Goal: Task Accomplishment & Management: Manage account settings

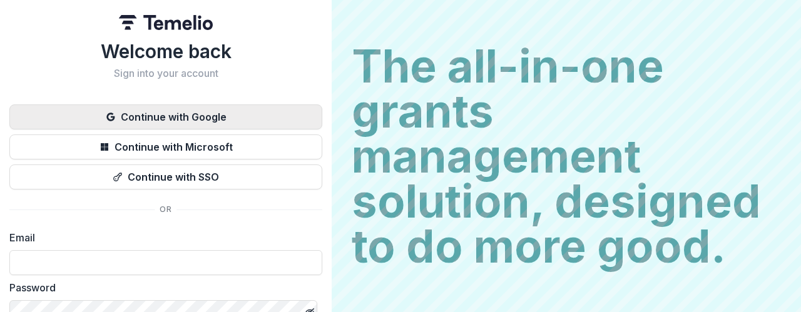
click at [195, 118] on button "Continue with Google" at bounding box center [165, 116] width 313 height 25
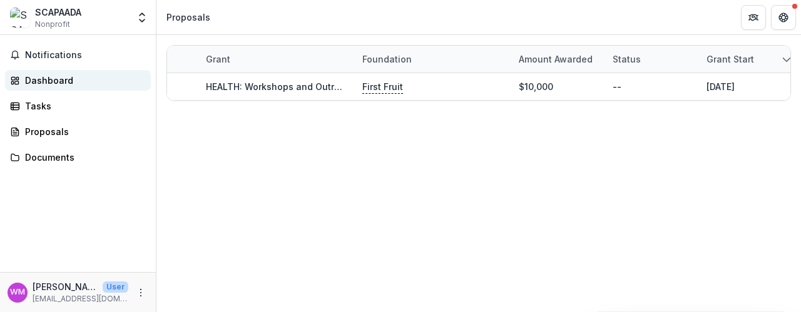
click at [74, 83] on div "Dashboard" at bounding box center [83, 80] width 116 height 13
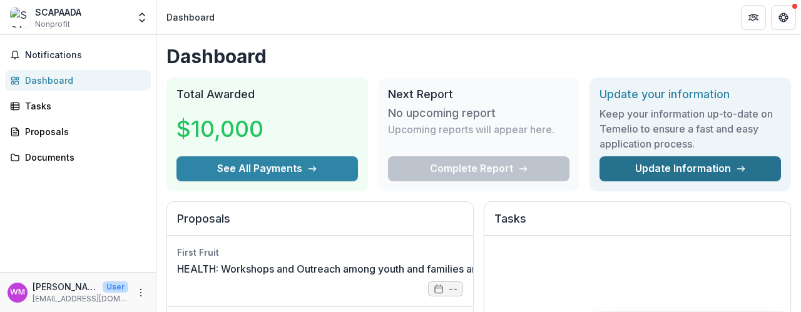
click at [662, 171] on link "Update Information" at bounding box center [689, 168] width 181 height 25
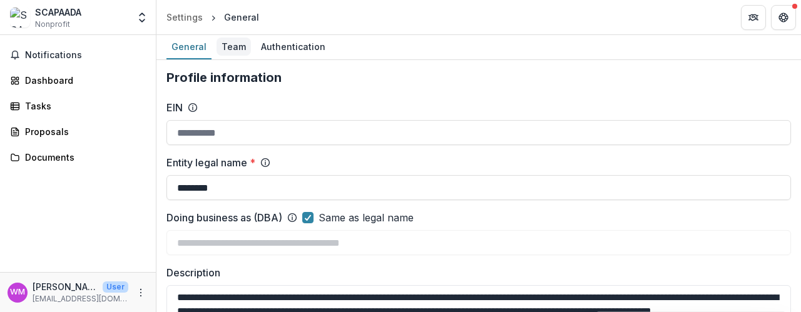
click at [234, 48] on div "Team" at bounding box center [233, 47] width 34 height 18
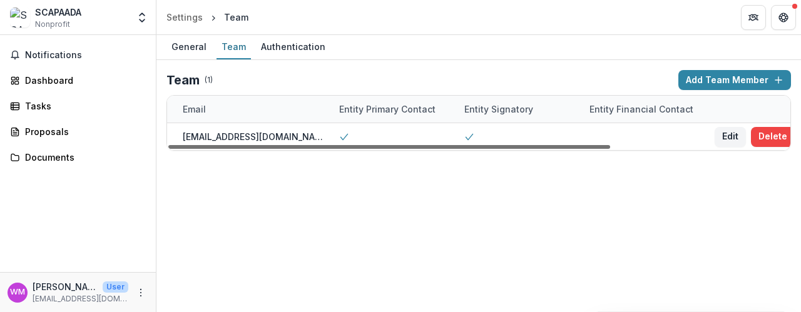
scroll to position [0, 252]
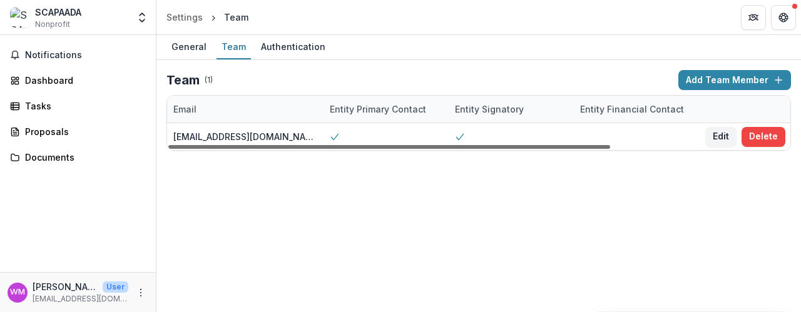
drag, startPoint x: 427, startPoint y: 146, endPoint x: 599, endPoint y: 149, distance: 172.7
click at [599, 149] on div at bounding box center [389, 147] width 442 height 4
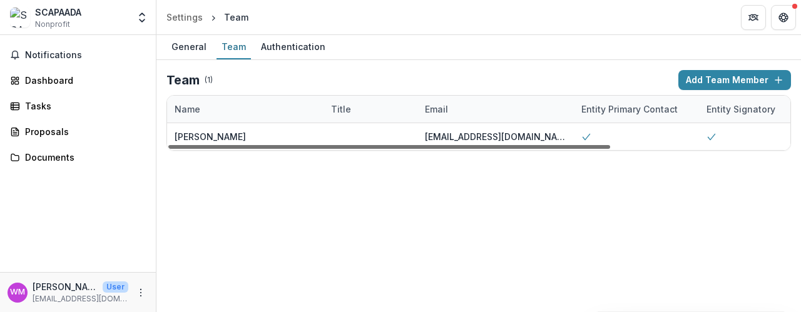
scroll to position [0, 0]
drag, startPoint x: 597, startPoint y: 148, endPoint x: 415, endPoint y: 158, distance: 181.7
click at [415, 149] on div at bounding box center [389, 147] width 442 height 4
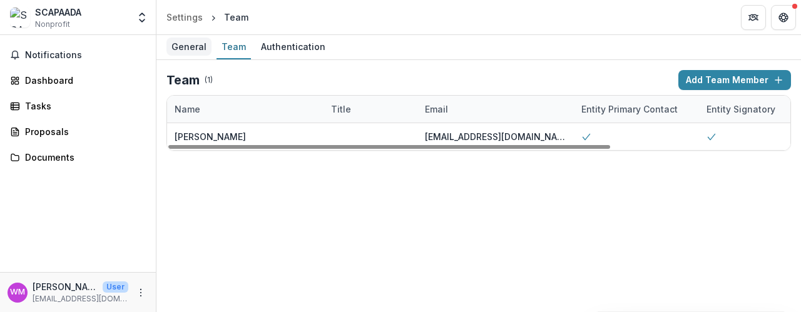
click at [190, 50] on div "General" at bounding box center [188, 47] width 45 height 18
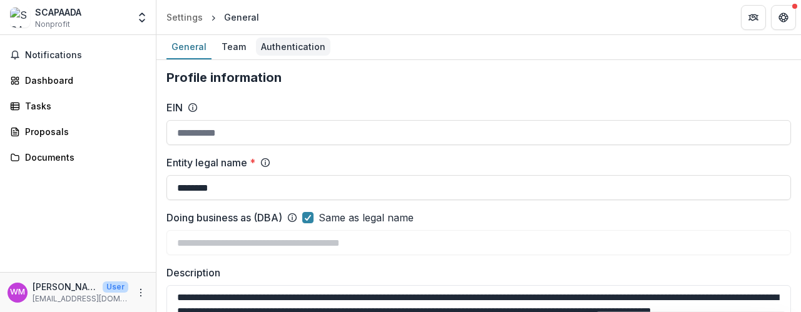
click at [297, 48] on div "Authentication" at bounding box center [293, 47] width 74 height 18
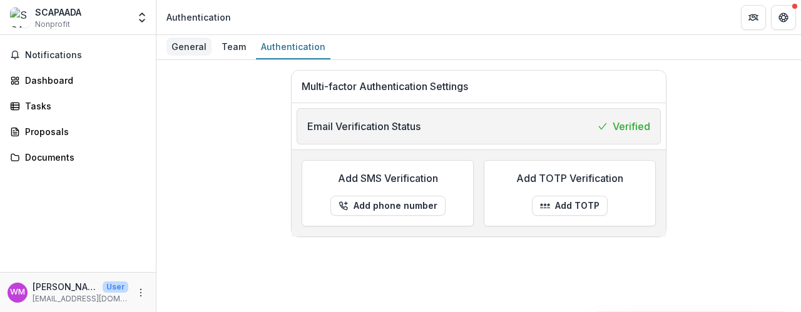
click at [185, 45] on div "General" at bounding box center [188, 47] width 45 height 18
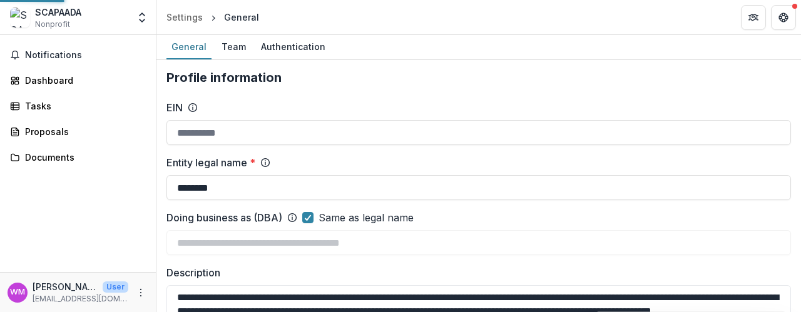
type input "**********"
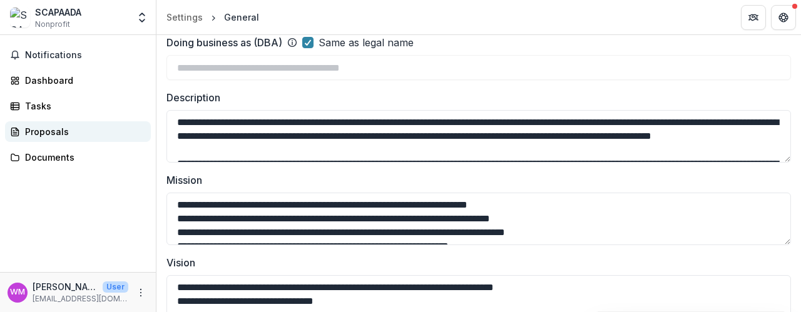
scroll to position [188, 0]
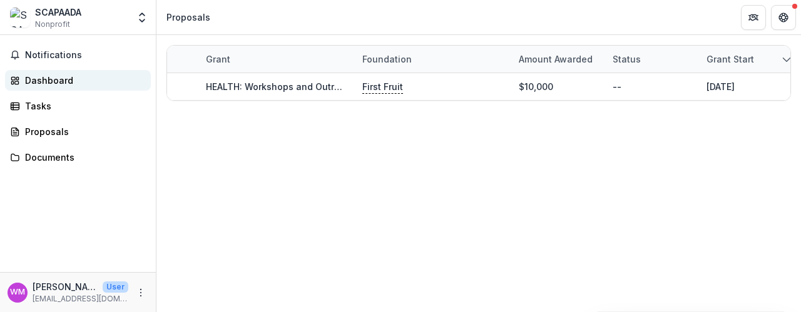
click at [77, 78] on div "Dashboard" at bounding box center [83, 80] width 116 height 13
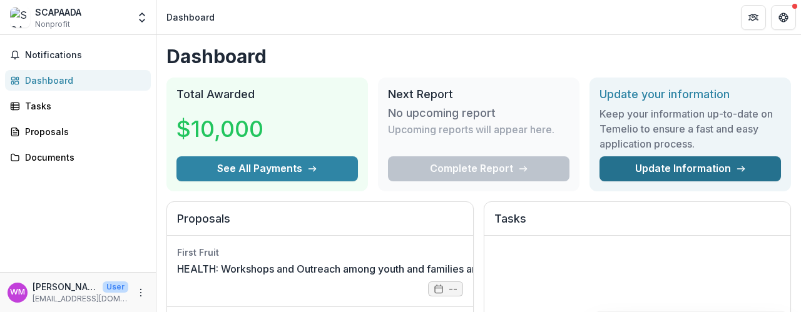
click at [671, 167] on link "Update Information" at bounding box center [689, 168] width 181 height 25
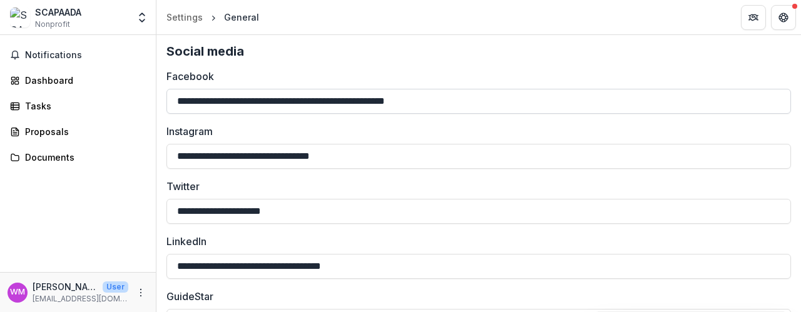
scroll to position [2189, 0]
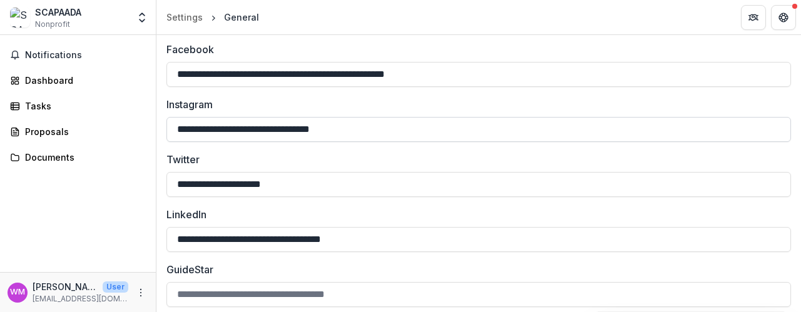
drag, startPoint x: 176, startPoint y: 129, endPoint x: 367, endPoint y: 134, distance: 190.8
click at [367, 134] on input "**********" at bounding box center [478, 129] width 624 height 25
drag, startPoint x: 174, startPoint y: 183, endPoint x: 311, endPoint y: 190, distance: 137.1
click at [311, 190] on input "**********" at bounding box center [478, 184] width 624 height 25
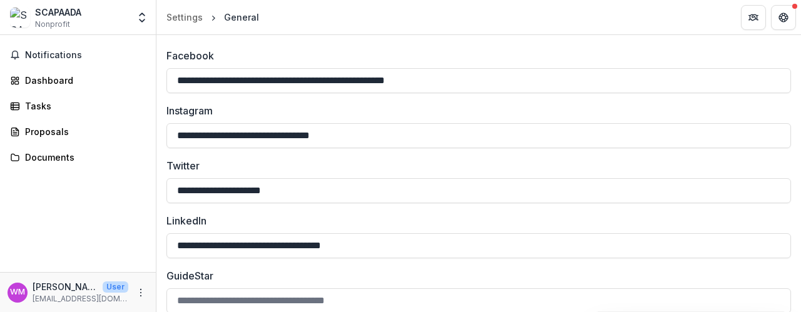
scroll to position [2164, 0]
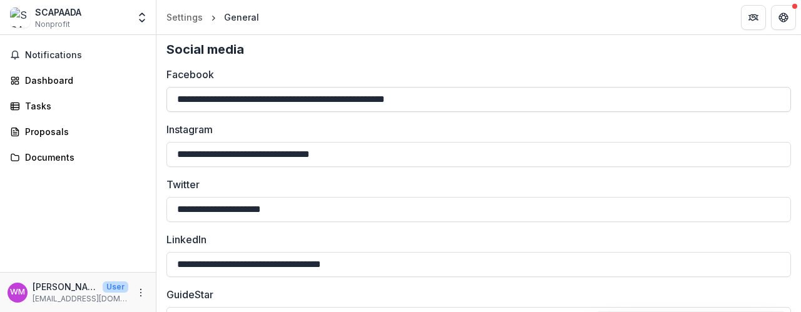
drag, startPoint x: 175, startPoint y: 97, endPoint x: 475, endPoint y: 99, distance: 300.2
click at [475, 99] on input "**********" at bounding box center [478, 99] width 624 height 25
